Goal: Navigation & Orientation: Understand site structure

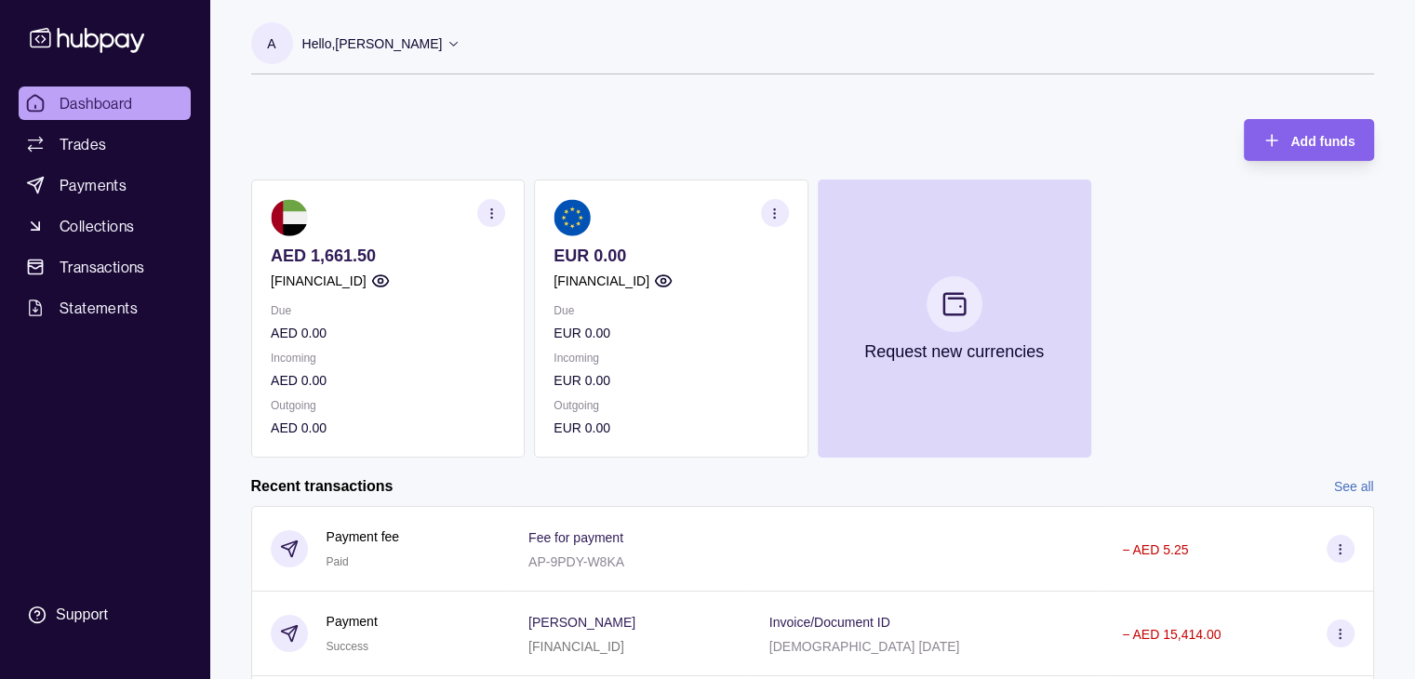
click at [781, 220] on section "button" at bounding box center [774, 213] width 28 height 28
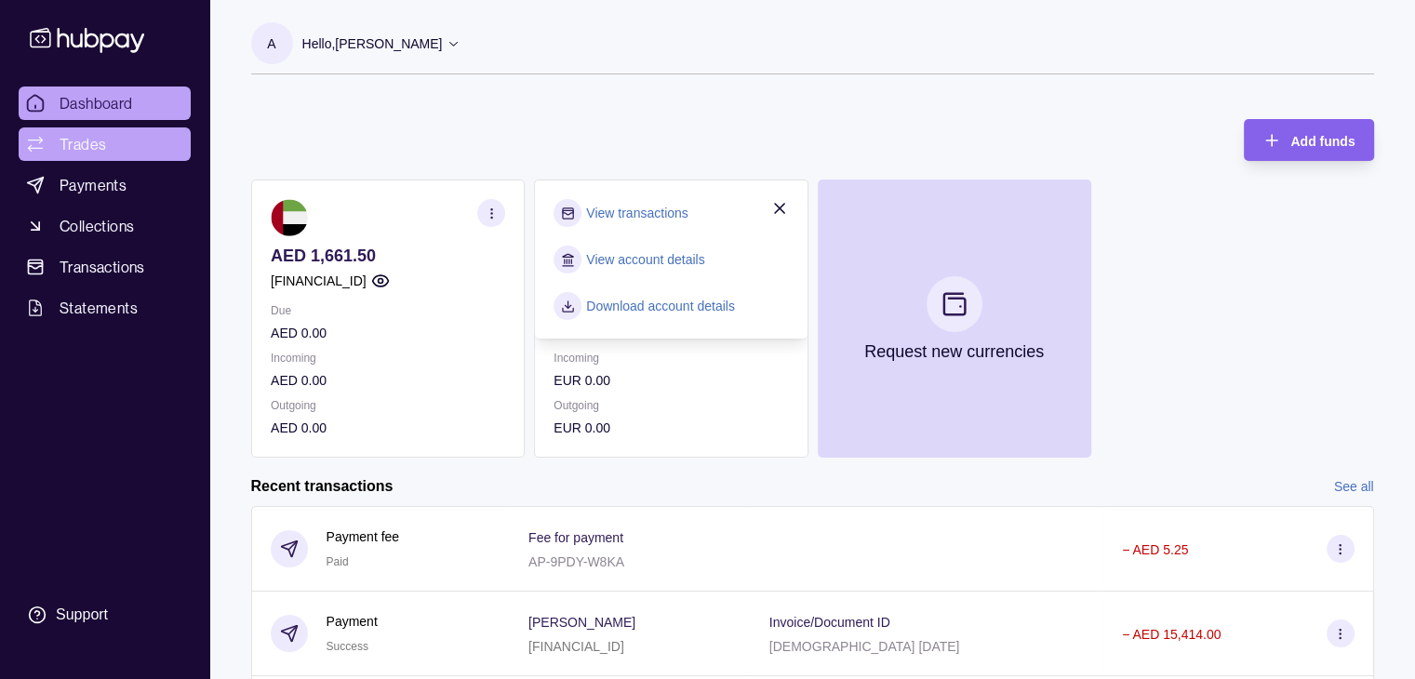
click at [119, 149] on link "Trades" at bounding box center [105, 143] width 172 height 33
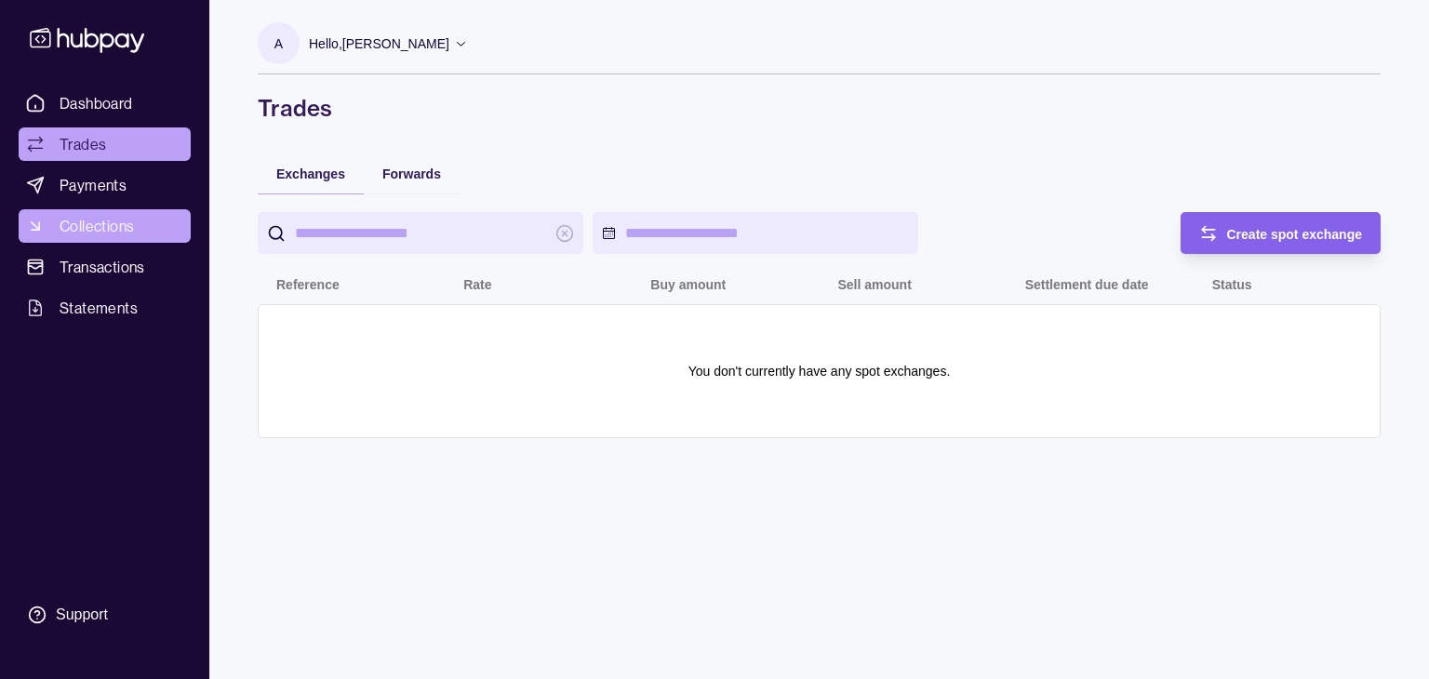
click at [105, 220] on span "Collections" at bounding box center [97, 226] width 74 height 22
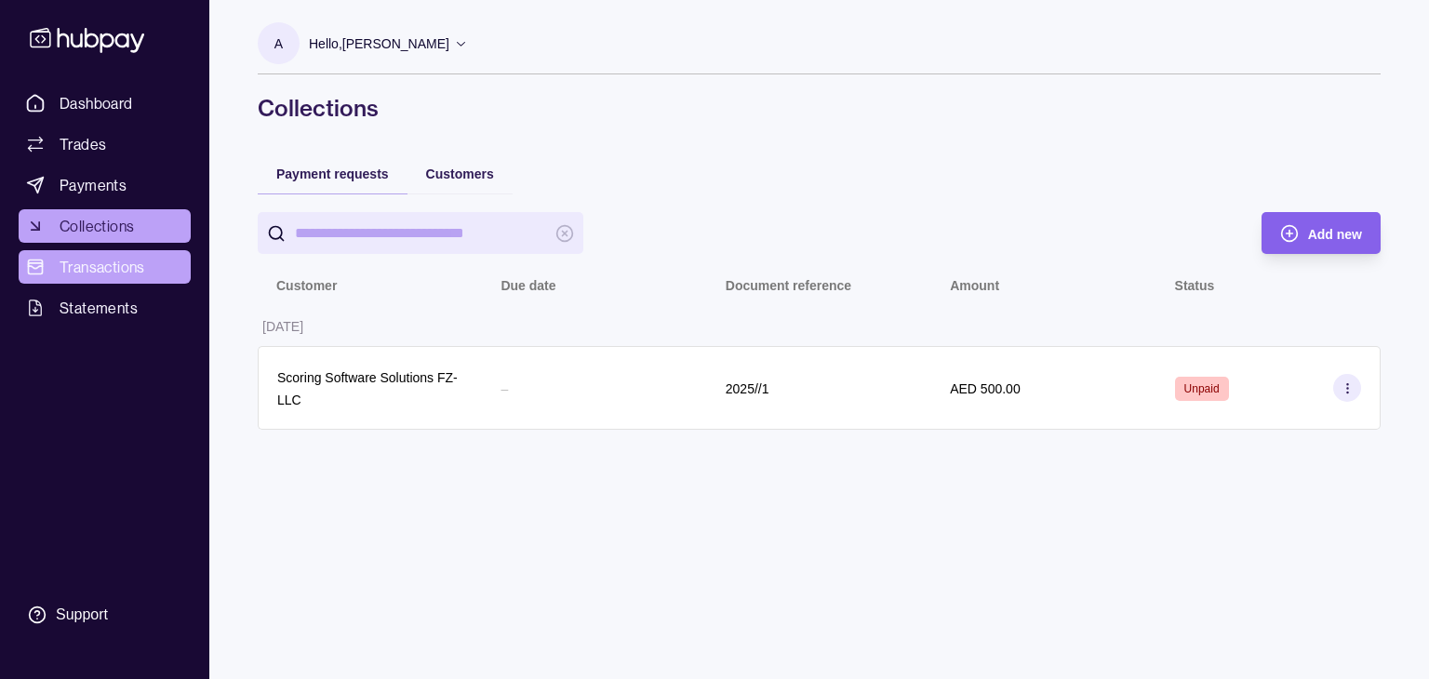
click at [107, 269] on span "Transactions" at bounding box center [103, 267] width 86 height 22
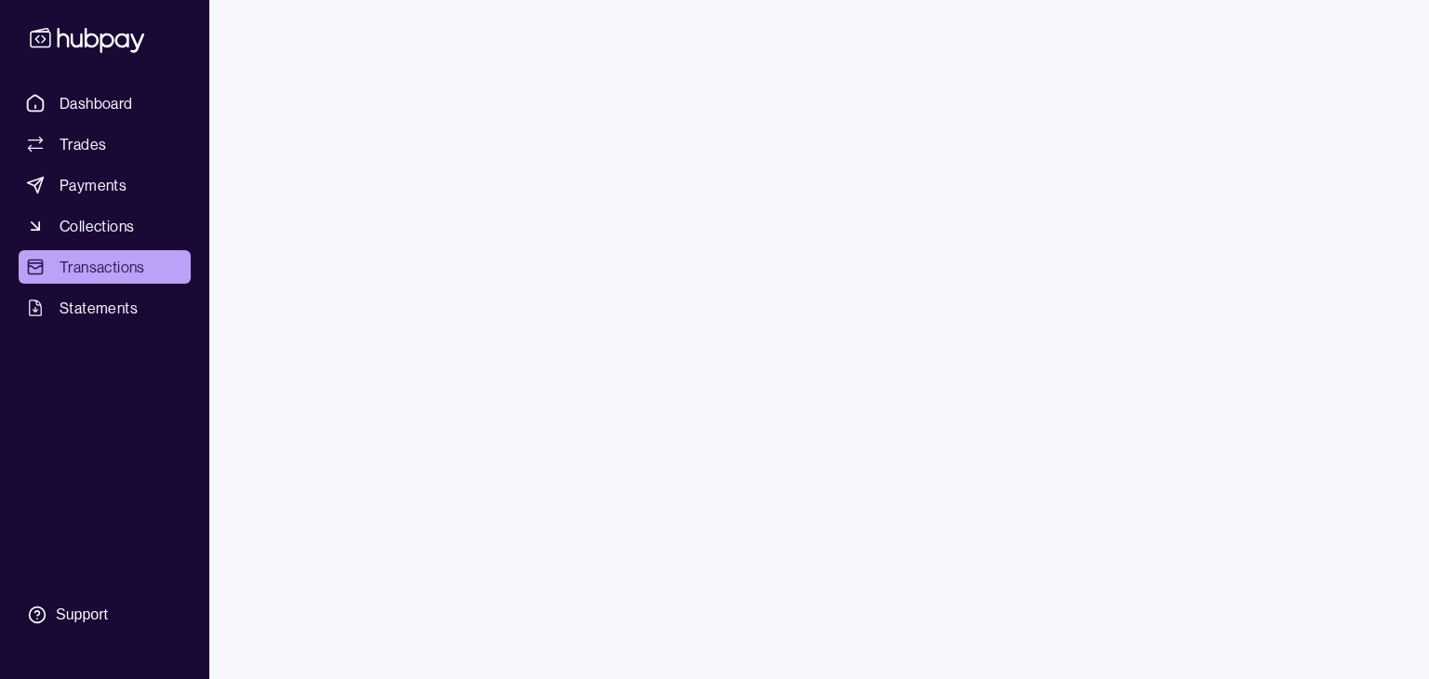
click at [110, 311] on span "Statements" at bounding box center [99, 308] width 78 height 22
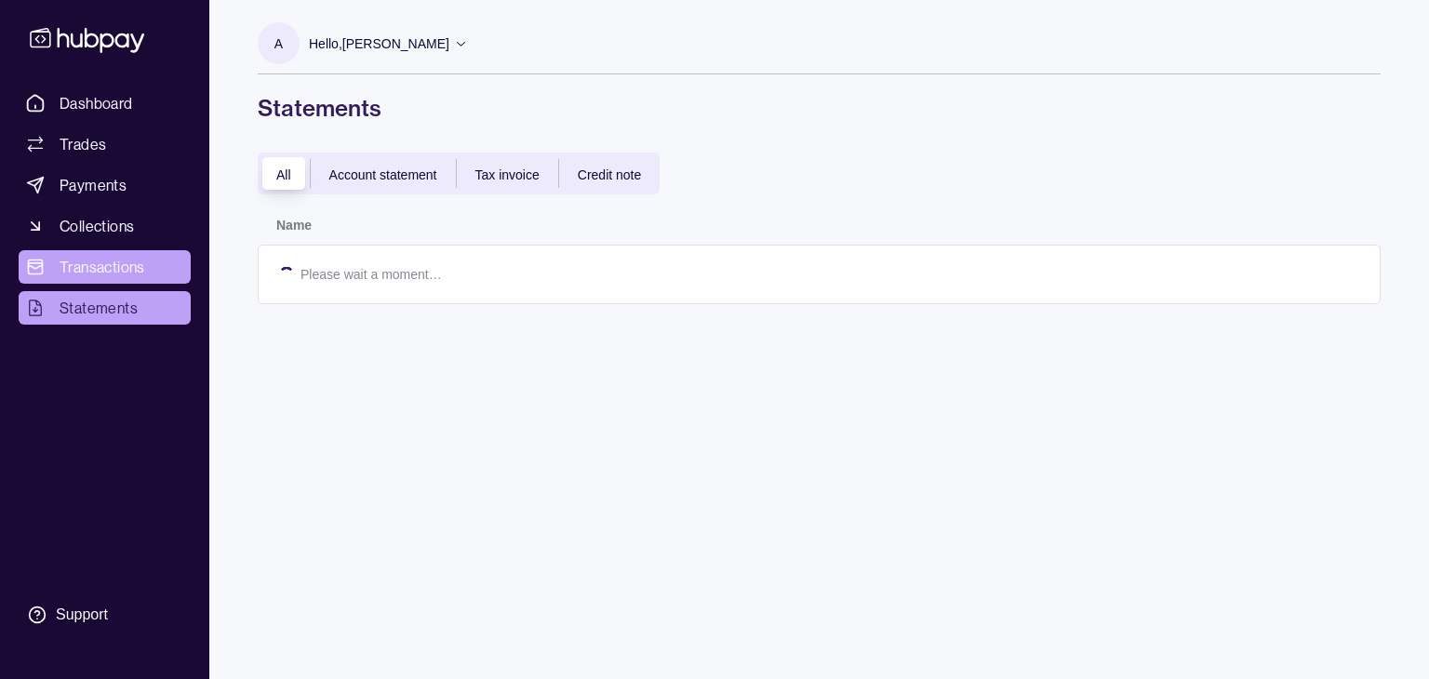
click at [97, 257] on span "Transactions" at bounding box center [103, 267] width 86 height 22
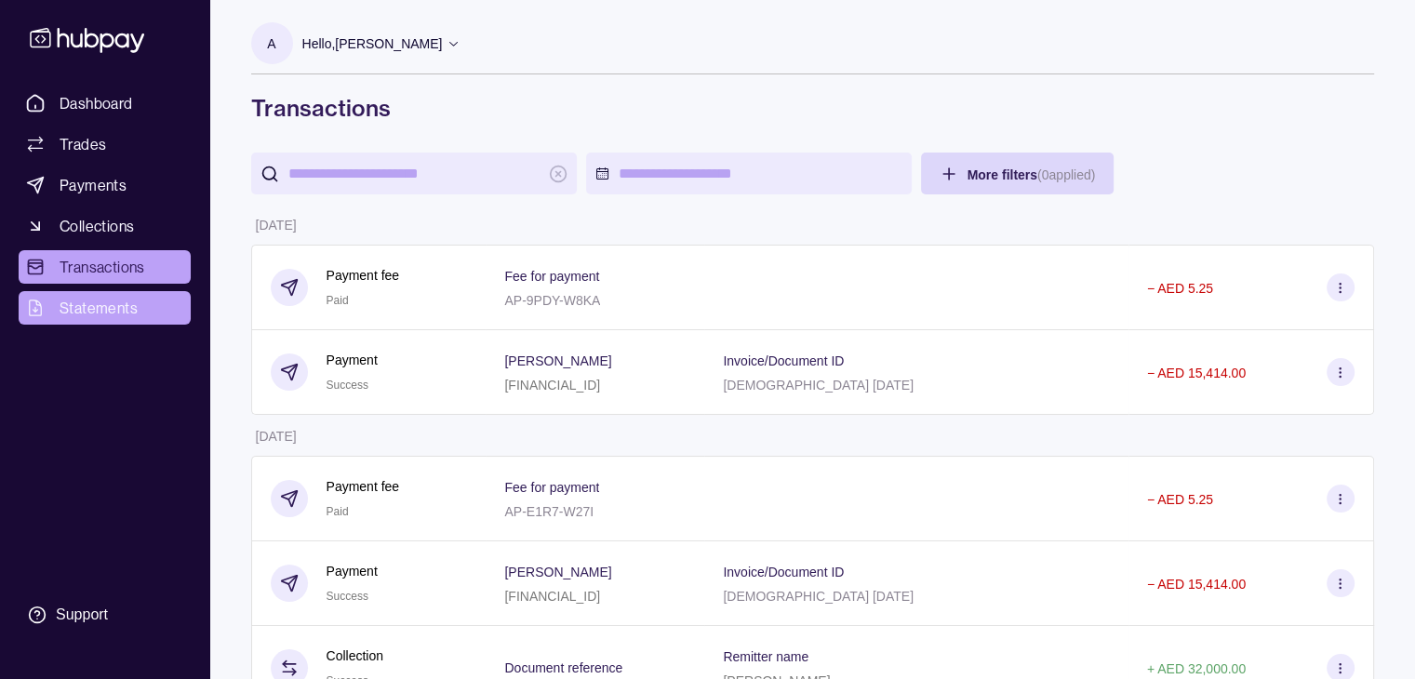
click at [167, 313] on link "Statements" at bounding box center [105, 307] width 172 height 33
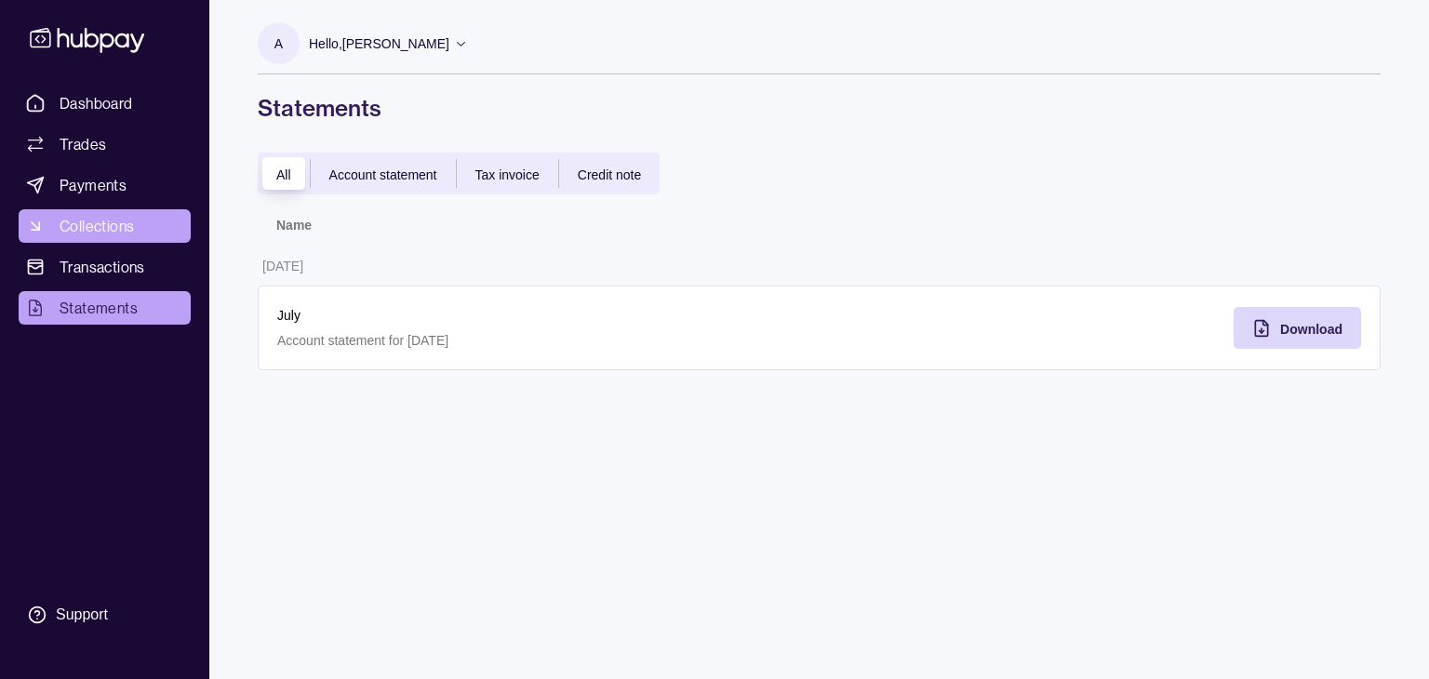
click at [113, 211] on link "Collections" at bounding box center [105, 225] width 172 height 33
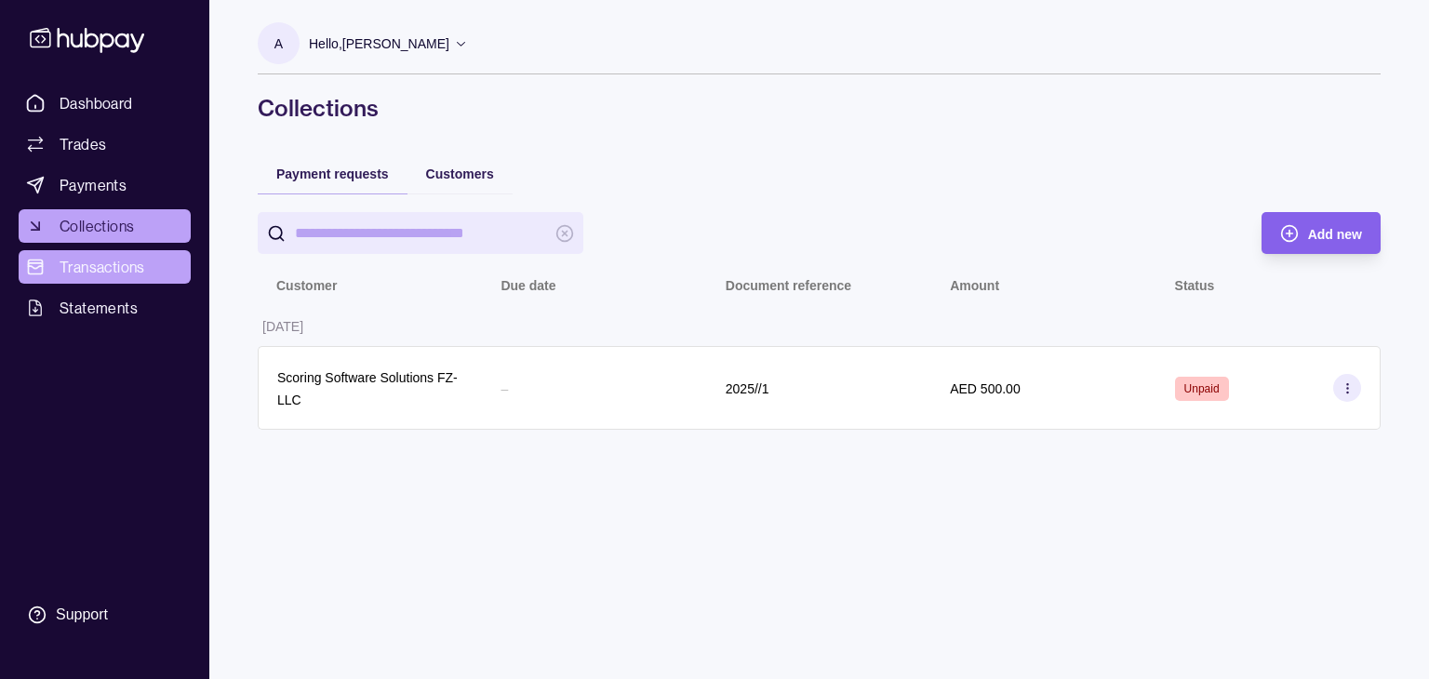
click at [90, 259] on span "Transactions" at bounding box center [103, 267] width 86 height 22
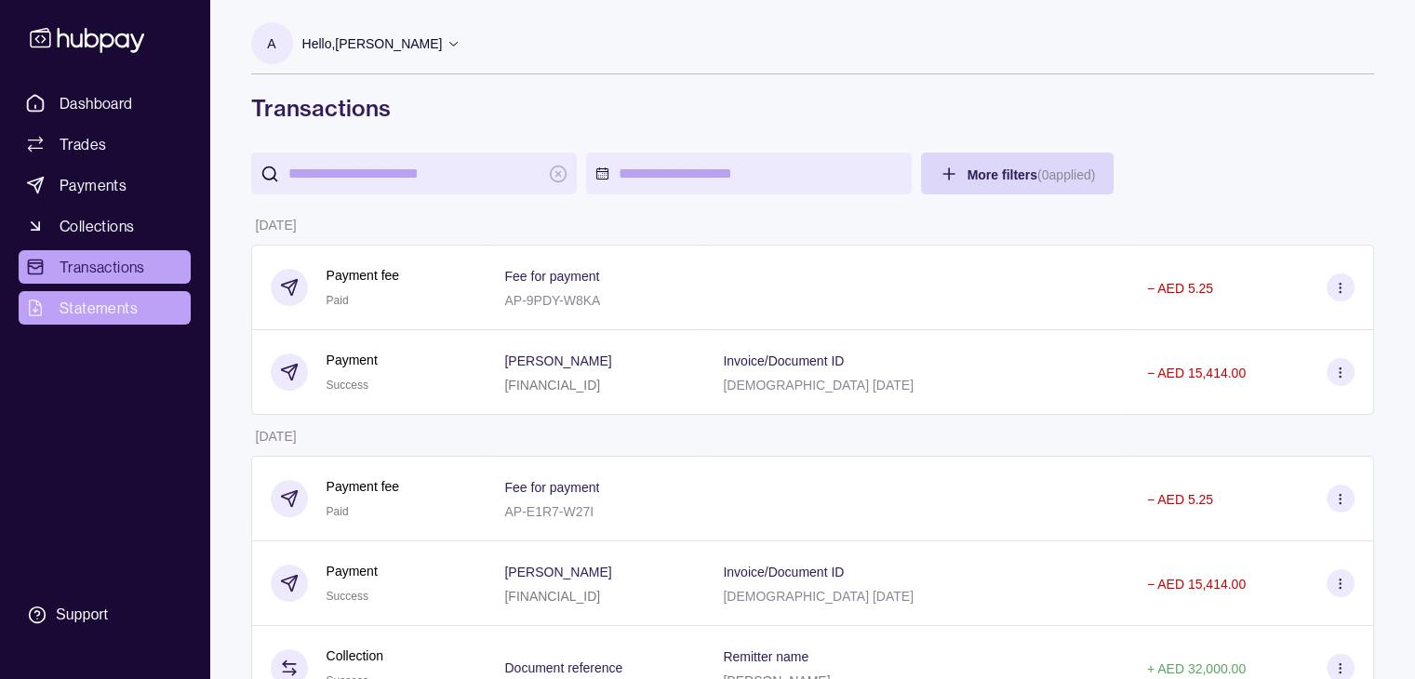
click at [108, 313] on span "Statements" at bounding box center [99, 308] width 78 height 22
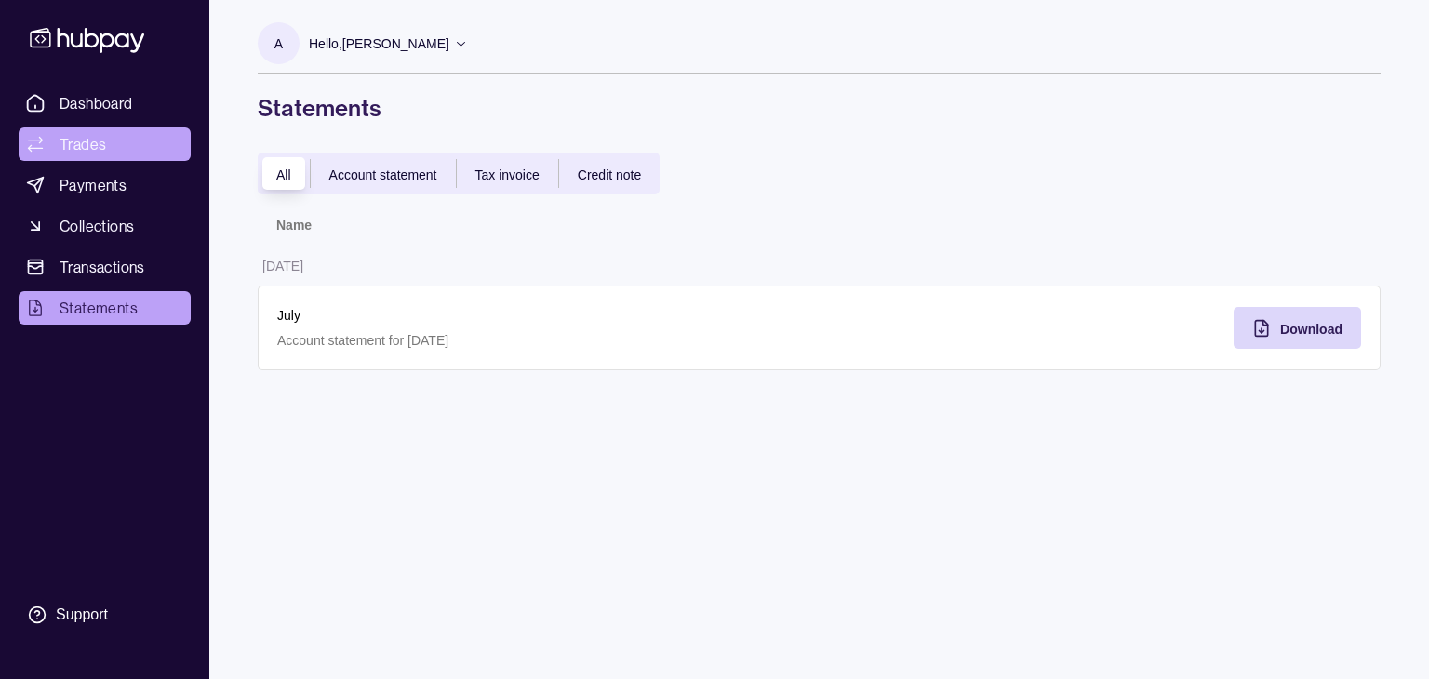
click at [71, 146] on span "Trades" at bounding box center [83, 144] width 47 height 22
